Goal: Task Accomplishment & Management: Manage account settings

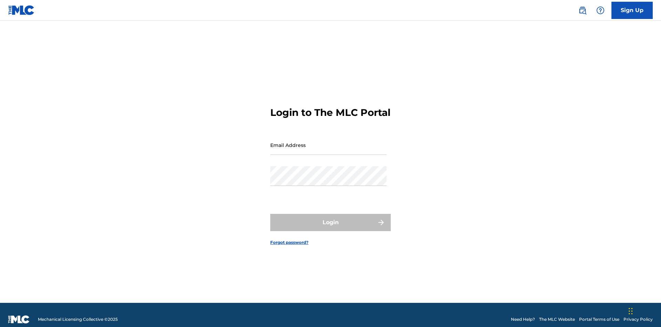
scroll to position [9, 0]
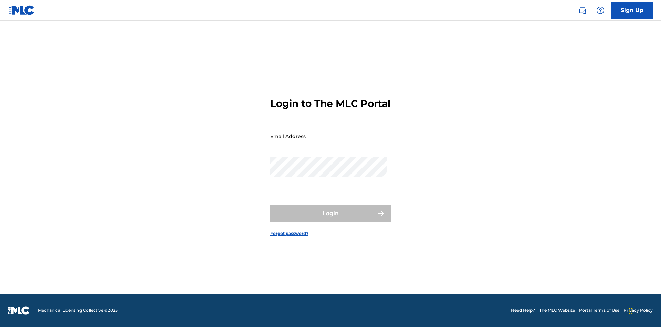
click at [329, 142] on input "Email Address" at bounding box center [328, 136] width 116 height 20
type input "[EMAIL_ADDRESS][DOMAIN_NAME]"
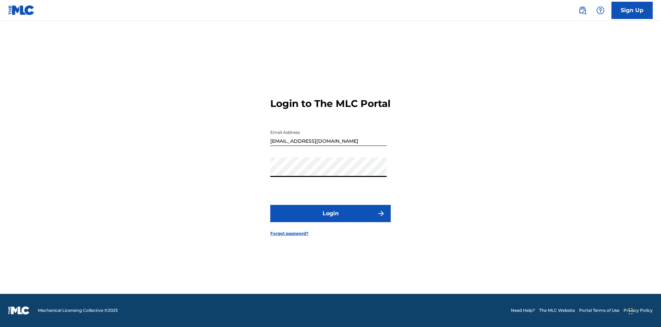
click at [331, 219] on button "Login" at bounding box center [330, 213] width 121 height 17
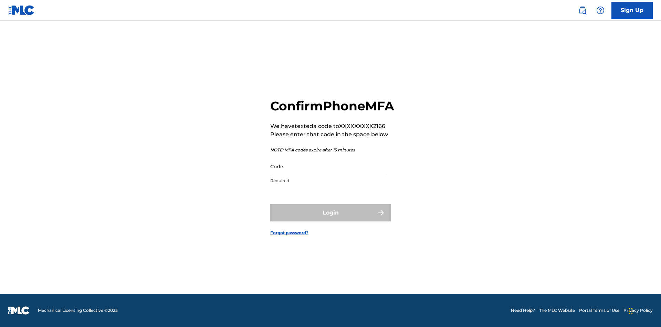
click at [329, 174] on input "Code" at bounding box center [328, 166] width 116 height 20
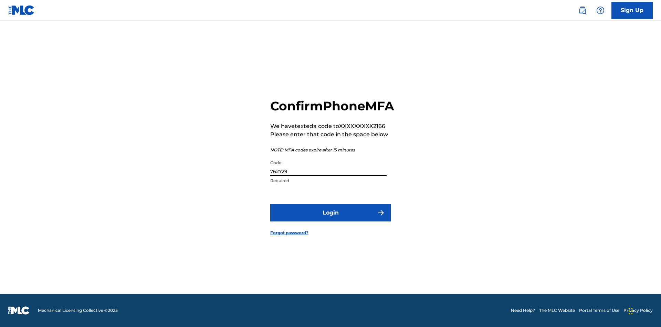
type input "762729"
click at [331, 220] on button "Login" at bounding box center [330, 212] width 121 height 17
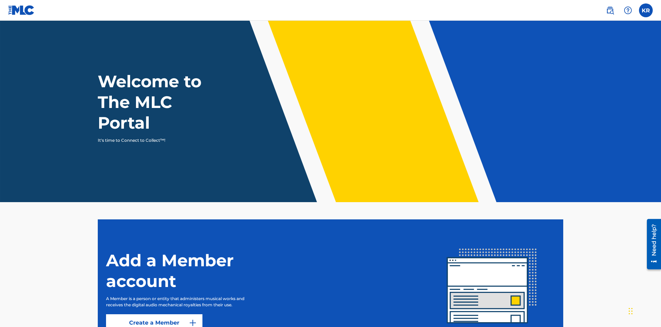
click at [646, 10] on label at bounding box center [646, 10] width 14 height 14
click at [646, 10] on input "KR [PERSON_NAME] [EMAIL_ADDRESS][DOMAIN_NAME] Notification Preferences Profile …" at bounding box center [646, 10] width 0 height 0
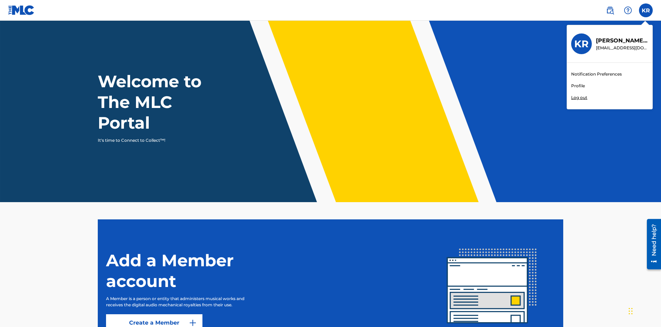
scroll to position [41, 0]
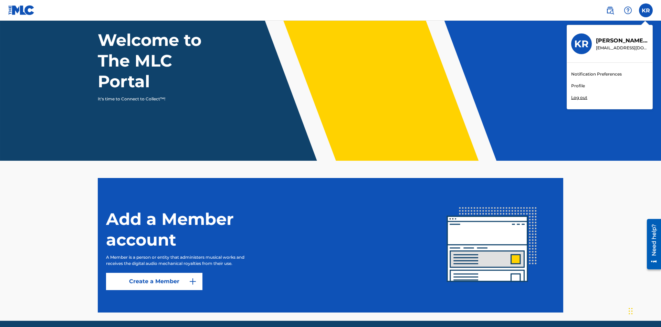
click at [578, 86] on link "Profile" at bounding box center [579, 86] width 14 height 6
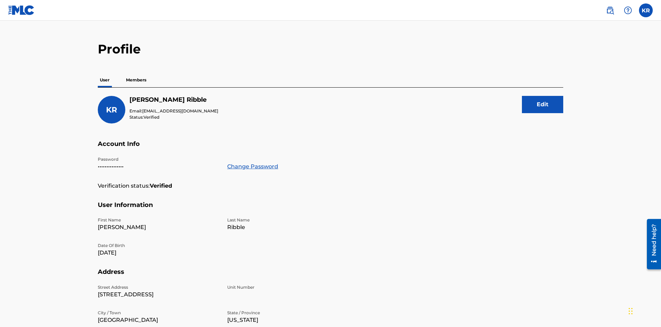
scroll to position [133, 0]
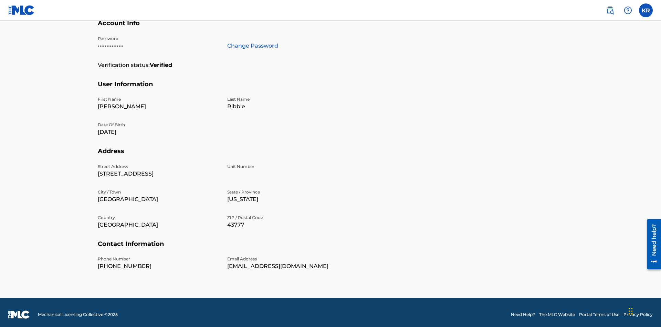
click at [253, 45] on link "Change Password" at bounding box center [252, 46] width 51 height 8
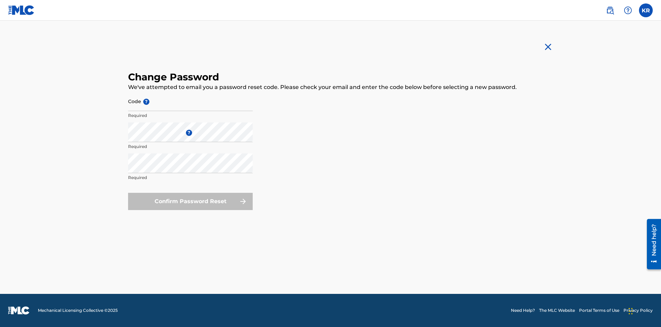
click at [191, 101] on input "Code ?" at bounding box center [190, 101] width 125 height 20
type input "e717b5676a1ea52ea0fd476ddb8c57ee"
